Goal: Task Accomplishment & Management: Complete application form

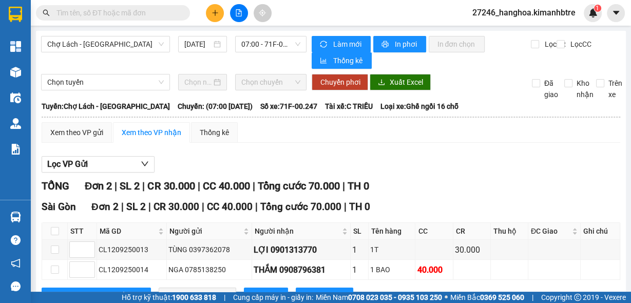
scroll to position [39, 0]
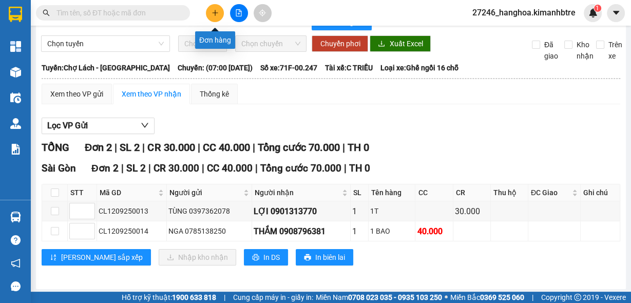
click at [219, 11] on button at bounding box center [215, 13] width 18 height 18
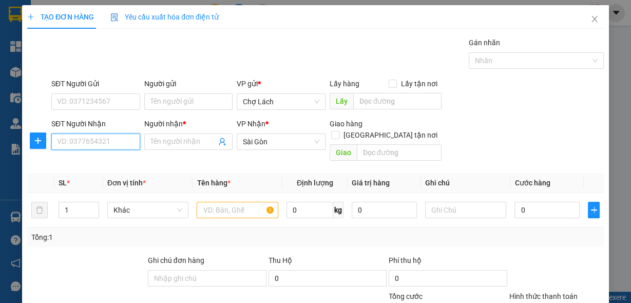
click at [102, 138] on input "SĐT Người Nhận" at bounding box center [95, 142] width 89 height 16
click at [103, 139] on input "265" at bounding box center [95, 142] width 89 height 16
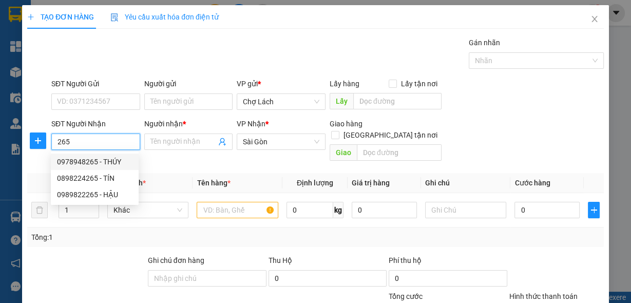
click at [89, 161] on div "0978948265 - THÚY" at bounding box center [95, 161] width 76 height 11
type input "0978948265"
type input "THÚY"
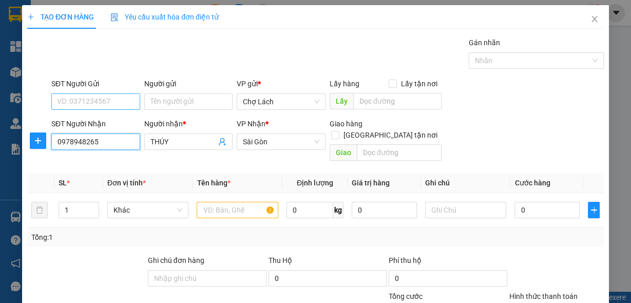
type input "0978948265"
click at [92, 95] on input "SĐT Người Gửi" at bounding box center [95, 102] width 89 height 16
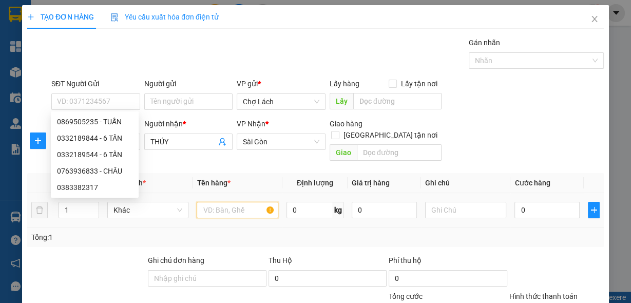
click at [219, 202] on input "text" at bounding box center [238, 210] width 82 height 16
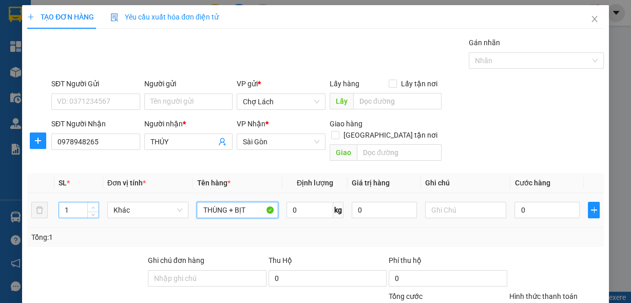
type input "THÙNG + BỊT"
type input "2"
click at [94, 206] on icon "up" at bounding box center [93, 208] width 4 height 4
click at [437, 202] on input "text" at bounding box center [466, 210] width 82 height 16
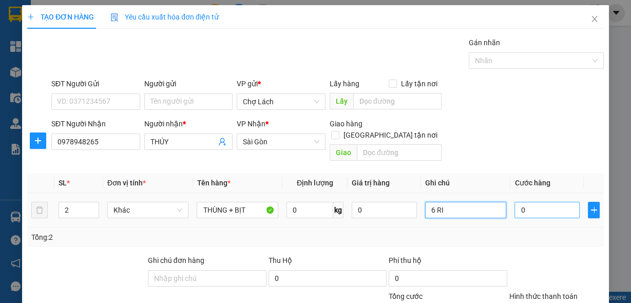
type input "6 RI"
click at [547, 202] on input "0" at bounding box center [547, 210] width 65 height 16
type input "6"
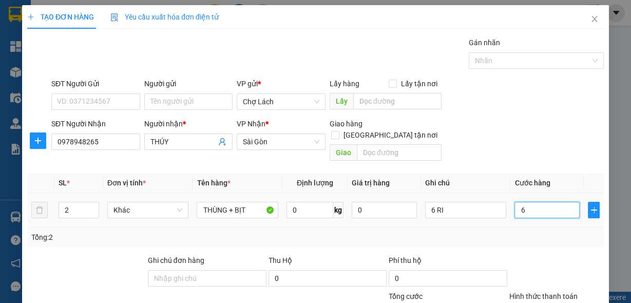
type input "60"
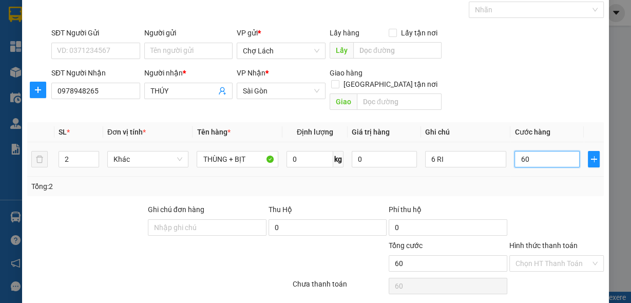
scroll to position [76, 0]
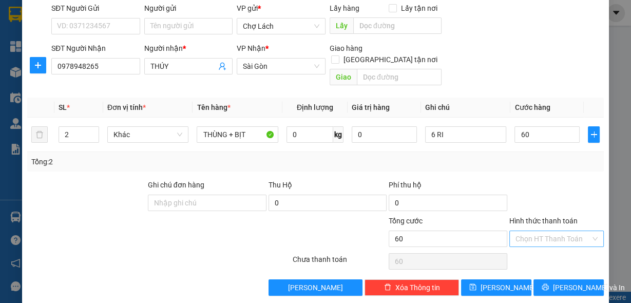
type input "60.000"
click at [525, 231] on input "Hình thức thanh toán" at bounding box center [553, 238] width 75 height 15
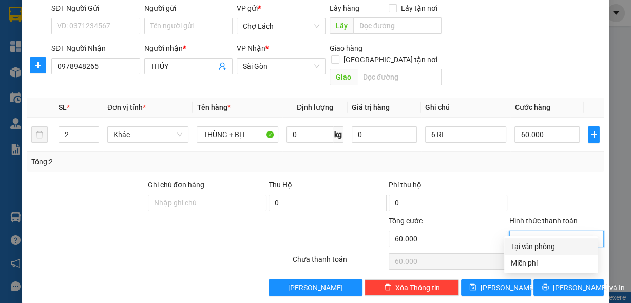
click at [523, 243] on div "Tại văn phòng" at bounding box center [551, 246] width 81 height 11
type input "0"
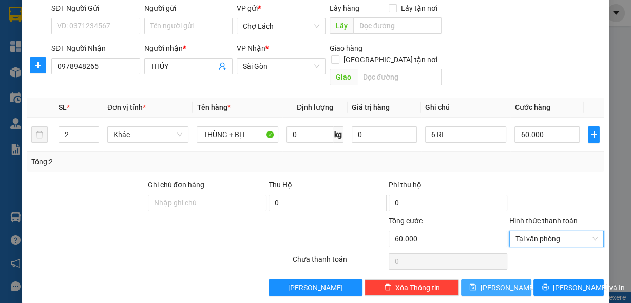
click at [503, 282] on span "[PERSON_NAME]" at bounding box center [508, 287] width 55 height 11
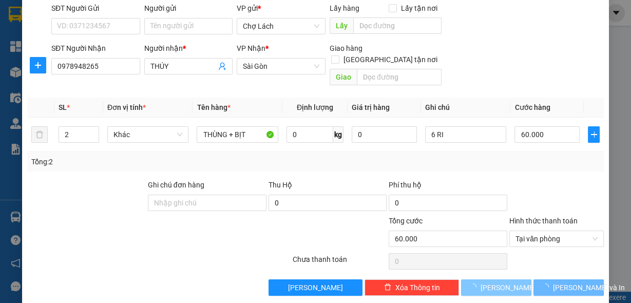
type input "1"
type input "0"
